Goal: Entertainment & Leisure: Consume media (video, audio)

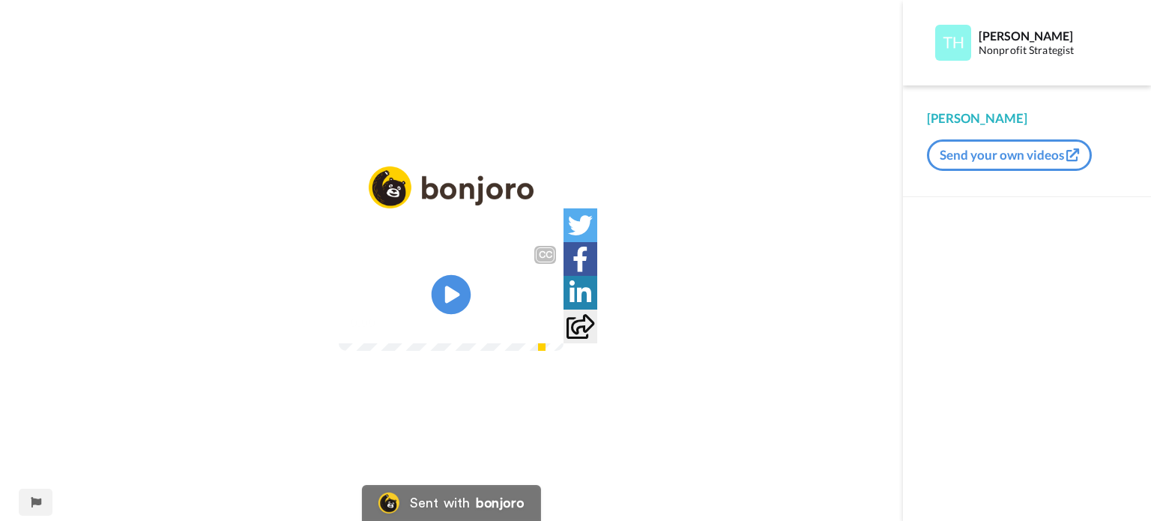
click at [462, 304] on icon at bounding box center [452, 295] width 40 height 40
click at [409, 279] on video at bounding box center [451, 294] width 225 height 112
click at [339, 351] on video at bounding box center [451, 294] width 225 height 112
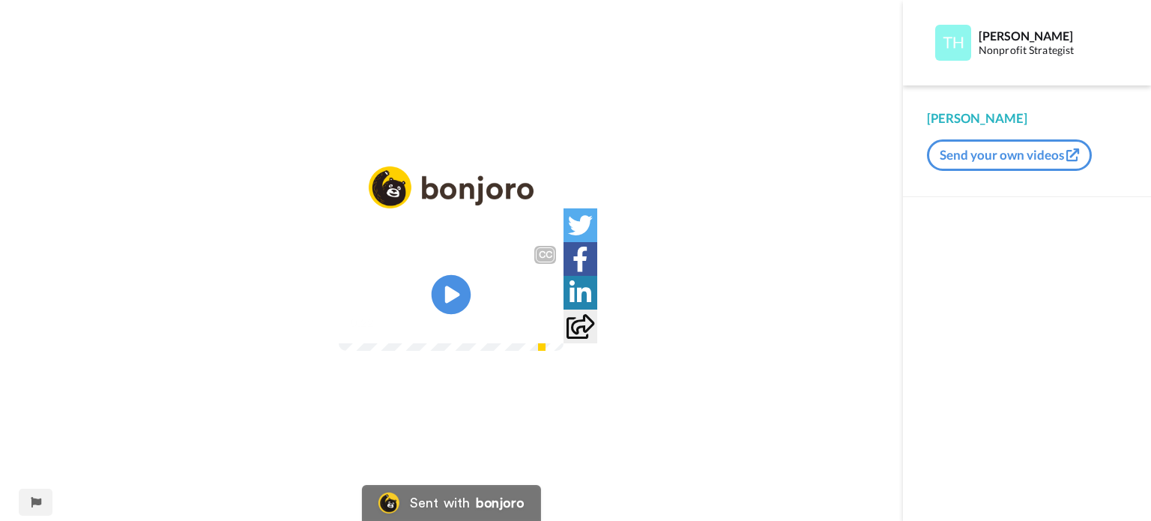
click at [446, 311] on icon at bounding box center [452, 295] width 40 height 40
click at [339, 343] on div "0:30 / 2:09" at bounding box center [451, 327] width 225 height 31
click at [186, 374] on div "CC Play/Pause And you'll see it's going to be pretty obvious which parts need h…" at bounding box center [451, 270] width 903 height 208
click at [398, 312] on video at bounding box center [451, 294] width 225 height 112
click at [339, 330] on video at bounding box center [451, 294] width 225 height 112
